Goal: Information Seeking & Learning: Learn about a topic

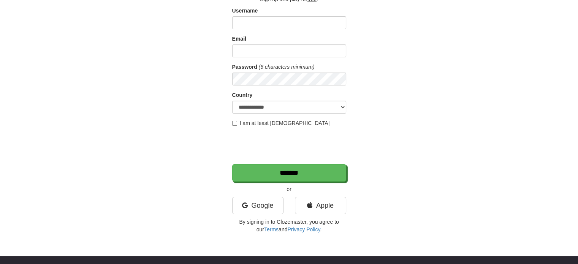
scroll to position [61, 0]
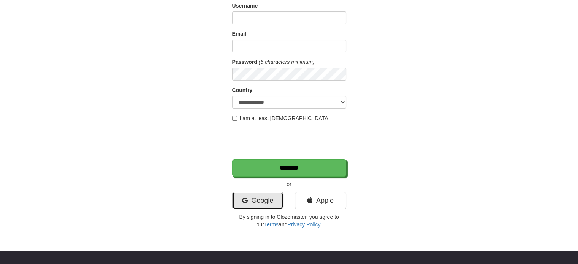
click at [270, 193] on link "Google" at bounding box center [257, 200] width 51 height 17
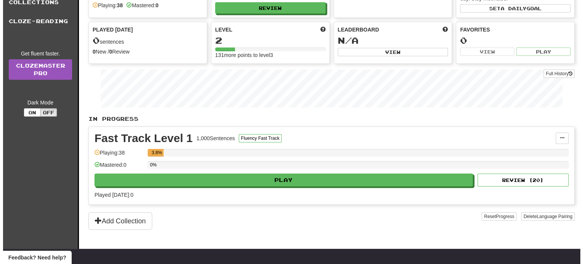
scroll to position [49, 0]
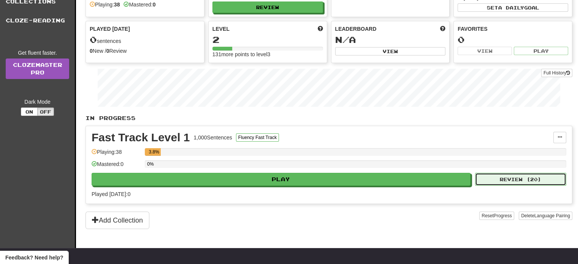
click at [492, 182] on button "Review ( 20 )" at bounding box center [520, 179] width 91 height 13
select select "**"
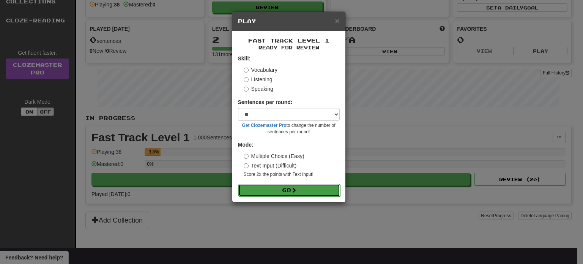
click at [319, 191] on button "Go" at bounding box center [290, 190] width 102 height 13
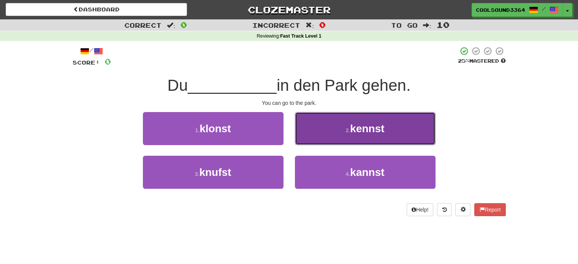
click at [322, 130] on button "2 . kennst" at bounding box center [365, 128] width 141 height 33
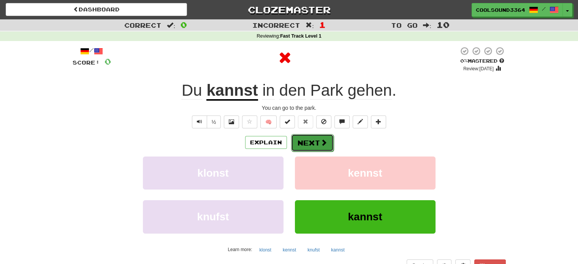
click at [310, 134] on button "Next" at bounding box center [312, 142] width 43 height 17
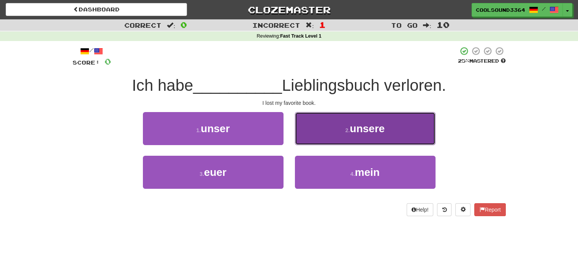
click at [306, 133] on button "2 . unsere" at bounding box center [365, 128] width 141 height 33
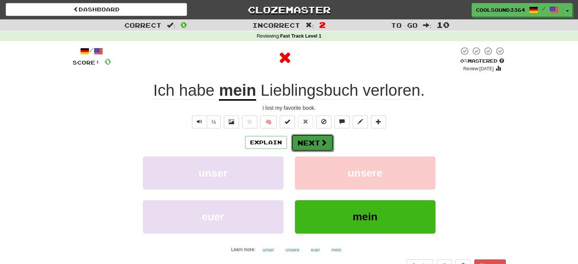
click at [308, 141] on button "Next" at bounding box center [312, 142] width 43 height 17
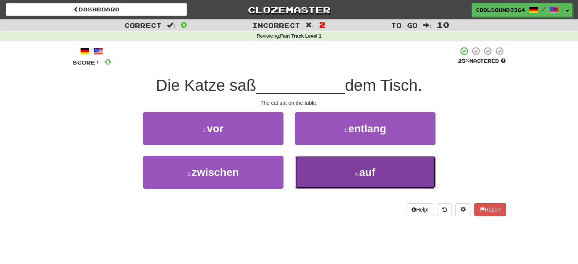
click at [325, 171] on button "4 . auf" at bounding box center [365, 172] width 141 height 33
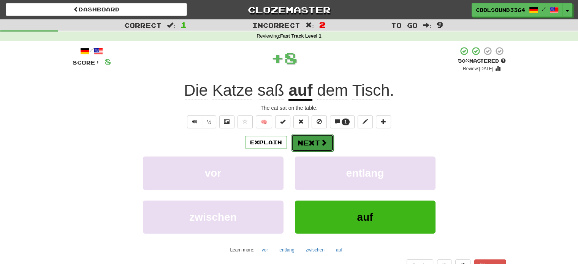
click at [320, 144] on span at bounding box center [323, 142] width 7 height 7
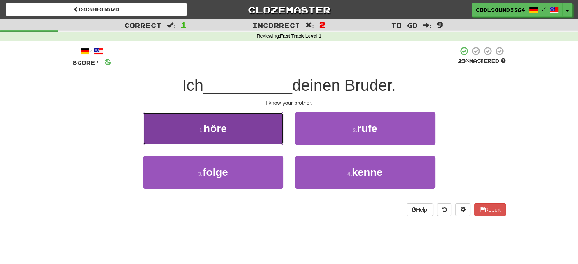
click at [262, 129] on button "1 . höre" at bounding box center [213, 128] width 141 height 33
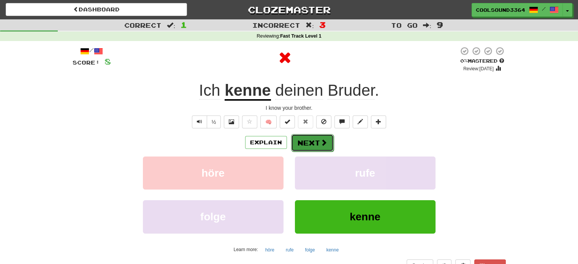
click at [322, 142] on span at bounding box center [323, 142] width 7 height 7
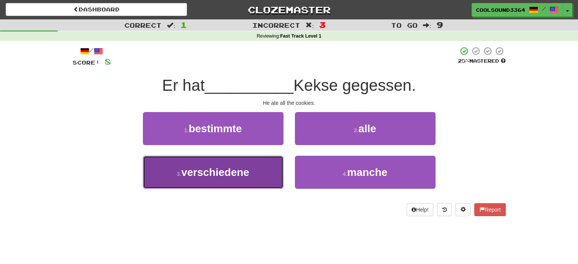
click at [275, 168] on button "3 . verschiedene" at bounding box center [213, 172] width 141 height 33
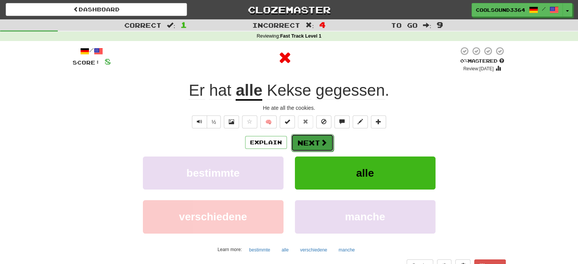
click at [315, 145] on button "Next" at bounding box center [312, 142] width 43 height 17
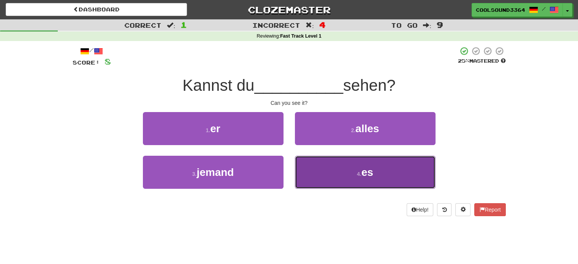
click at [323, 168] on button "4 . es" at bounding box center [365, 172] width 141 height 33
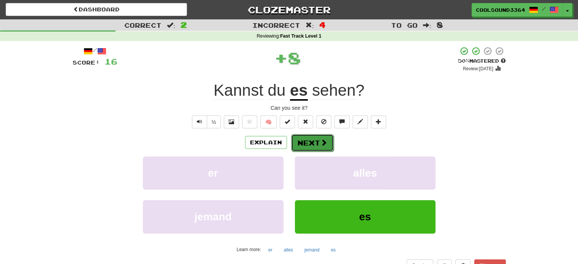
click at [318, 141] on button "Next" at bounding box center [312, 142] width 43 height 17
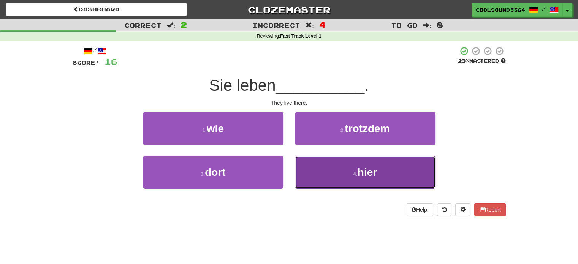
click at [316, 167] on button "4 . hier" at bounding box center [365, 172] width 141 height 33
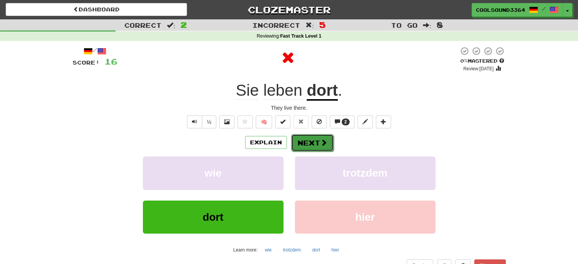
click at [316, 141] on button "Next" at bounding box center [312, 142] width 43 height 17
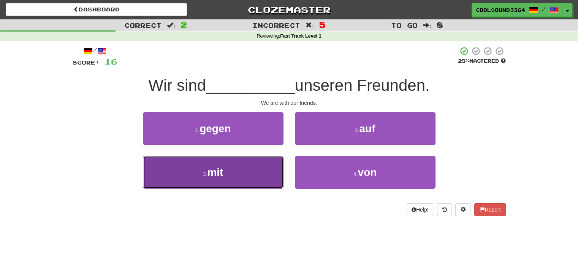
click at [270, 176] on button "3 . mit" at bounding box center [213, 172] width 141 height 33
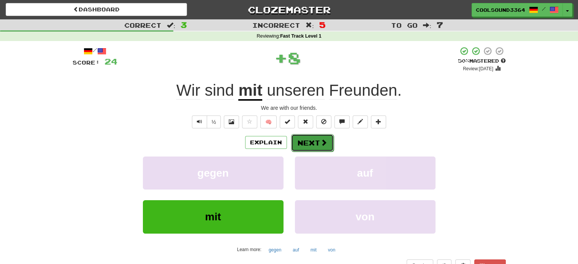
click at [323, 142] on span at bounding box center [323, 142] width 7 height 7
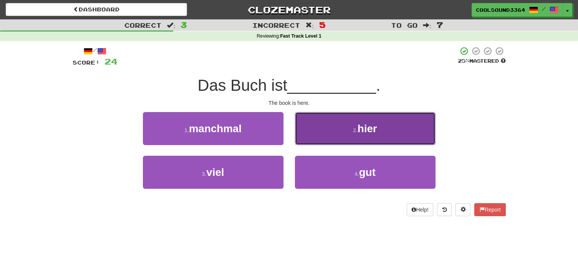
click at [320, 126] on button "2 . hier" at bounding box center [365, 128] width 141 height 33
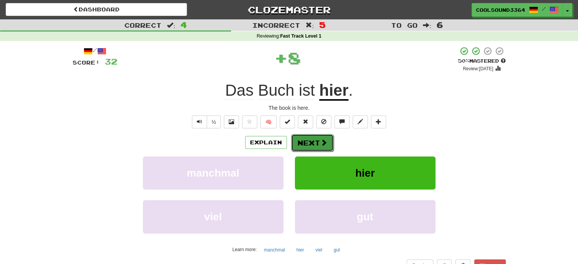
click at [315, 142] on button "Next" at bounding box center [312, 142] width 43 height 17
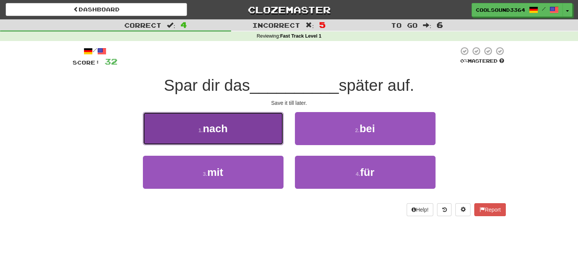
click at [260, 138] on button "1 . nach" at bounding box center [213, 128] width 141 height 33
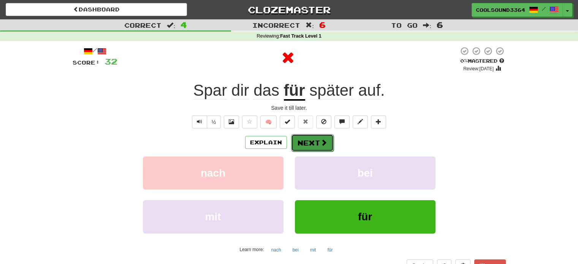
click at [311, 139] on button "Next" at bounding box center [312, 142] width 43 height 17
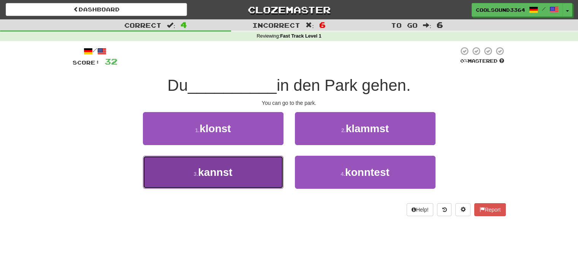
click at [265, 171] on button "3 . kannst" at bounding box center [213, 172] width 141 height 33
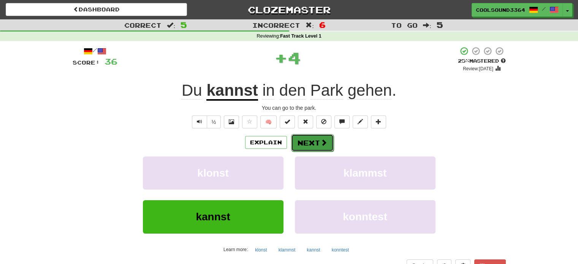
click at [318, 139] on button "Next" at bounding box center [312, 142] width 43 height 17
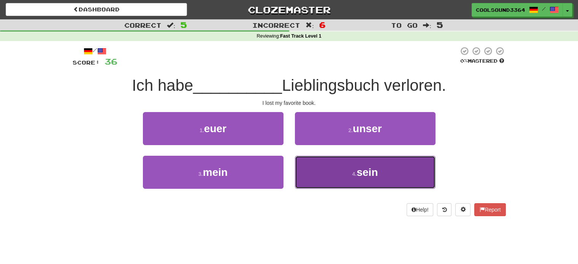
click at [298, 164] on button "4 . sein" at bounding box center [365, 172] width 141 height 33
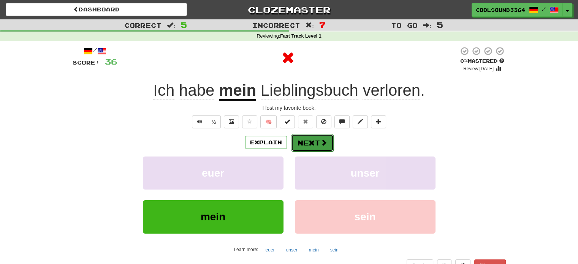
click at [308, 138] on button "Next" at bounding box center [312, 142] width 43 height 17
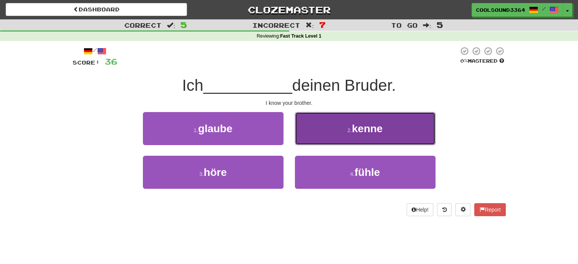
click at [324, 130] on button "2 . kenne" at bounding box center [365, 128] width 141 height 33
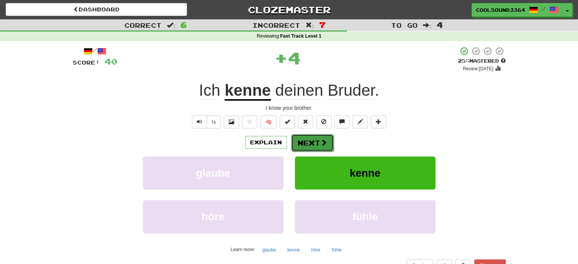
click at [320, 139] on span at bounding box center [323, 142] width 7 height 7
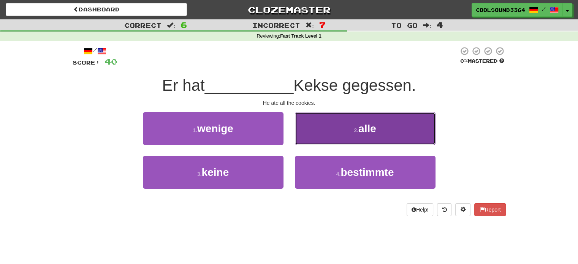
click at [318, 126] on button "2 . alle" at bounding box center [365, 128] width 141 height 33
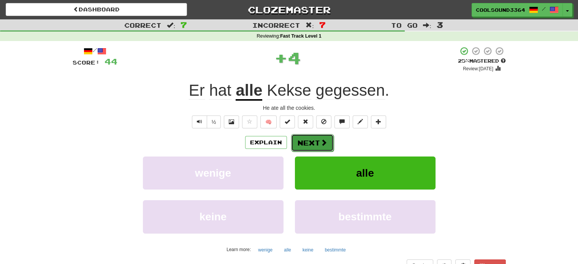
click at [327, 141] on button "Next" at bounding box center [312, 142] width 43 height 17
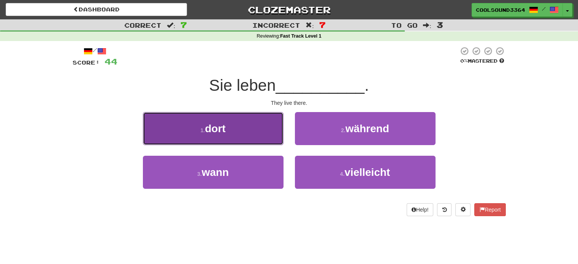
click at [277, 142] on button "1 . dort" at bounding box center [213, 128] width 141 height 33
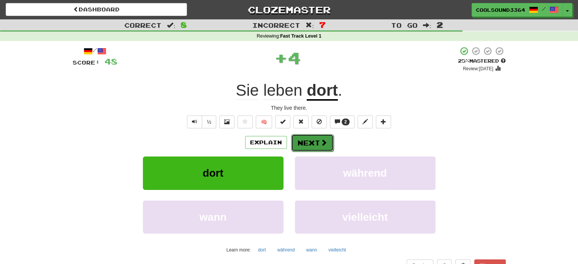
click at [302, 142] on button "Next" at bounding box center [312, 142] width 43 height 17
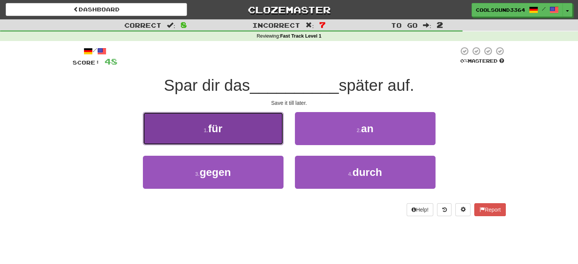
click at [251, 126] on button "1 . für" at bounding box center [213, 128] width 141 height 33
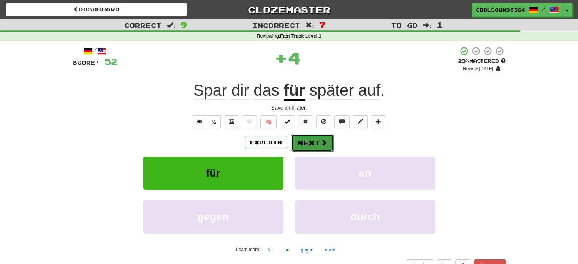
click at [314, 140] on button "Next" at bounding box center [312, 142] width 43 height 17
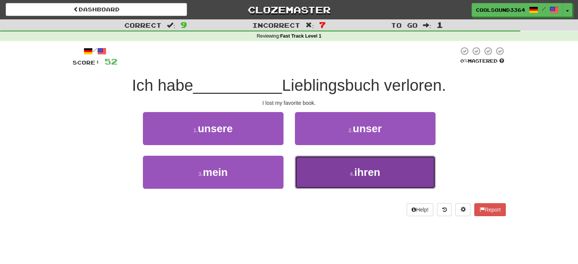
click at [322, 171] on button "4 . ihren" at bounding box center [365, 172] width 141 height 33
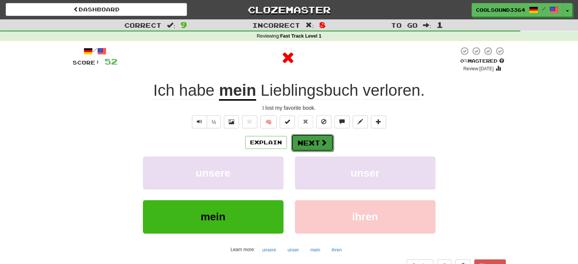
click at [321, 138] on button "Next" at bounding box center [312, 142] width 43 height 17
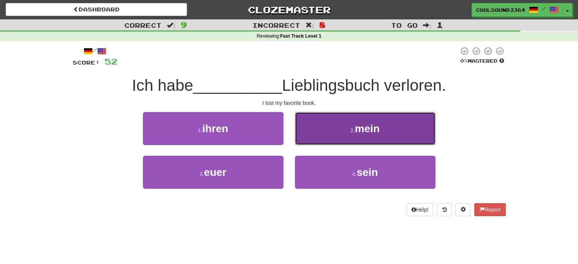
click at [330, 143] on button "2 . mein" at bounding box center [365, 128] width 141 height 33
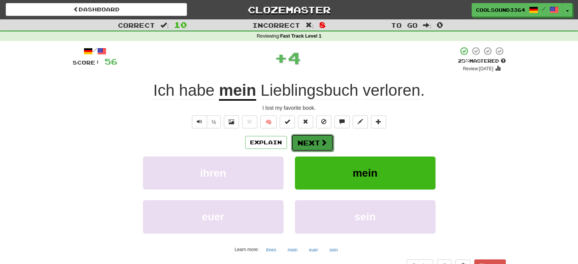
click at [329, 147] on button "Next" at bounding box center [312, 142] width 43 height 17
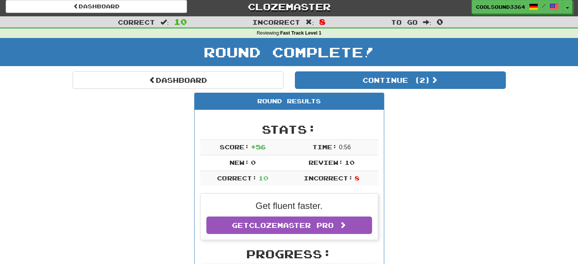
scroll to position [3, 0]
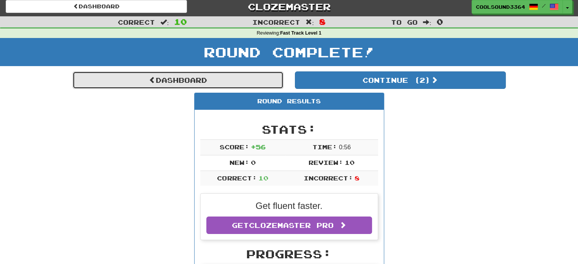
click at [249, 80] on link "Dashboard" at bounding box center [178, 79] width 211 height 17
